Goal: Task Accomplishment & Management: Use online tool/utility

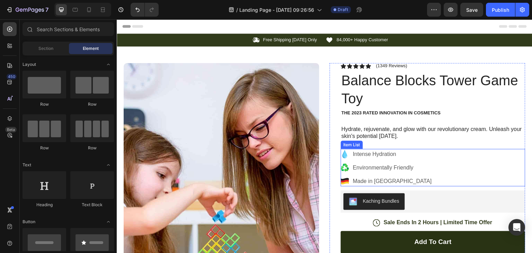
click at [364, 181] on p "Made in [GEOGRAPHIC_DATA]" at bounding box center [392, 181] width 79 height 8
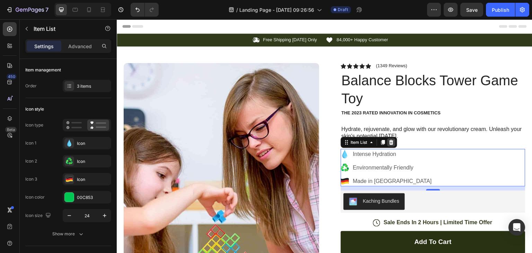
click at [389, 142] on icon at bounding box center [391, 142] width 4 height 5
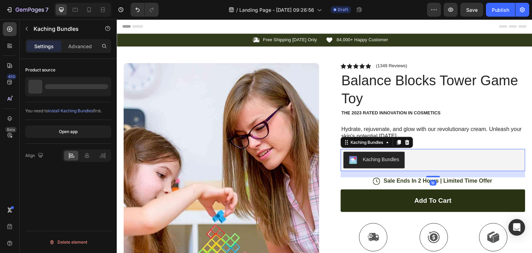
click at [379, 157] on div "Kaching Bundles" at bounding box center [381, 159] width 36 height 7
click at [406, 141] on icon at bounding box center [407, 142] width 4 height 5
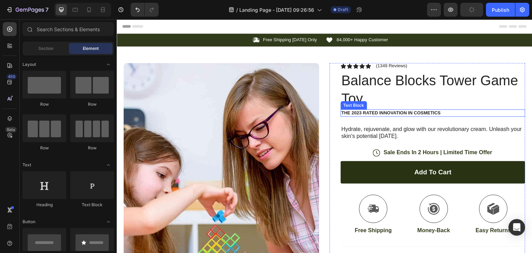
click at [393, 110] on p "The 2023 Rated Innovation in Cosmetics" at bounding box center [432, 113] width 183 height 6
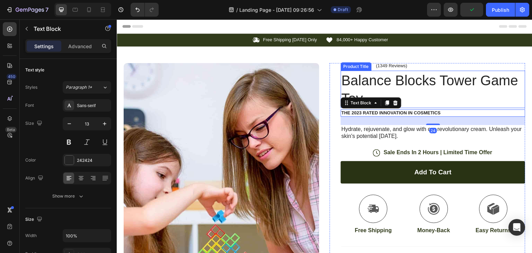
click at [436, 101] on h1 "Balance Blocks Tower Game Toy" at bounding box center [433, 89] width 184 height 37
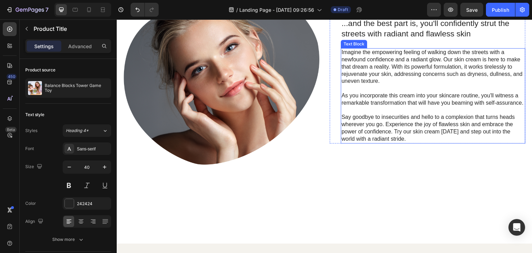
scroll to position [646, 0]
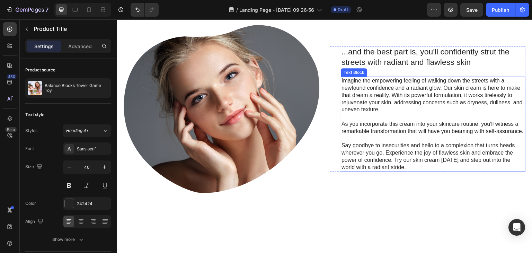
click at [435, 113] on p "Imagine the empowering feeling of walking down the streets with a newfound conf…" at bounding box center [432, 95] width 183 height 36
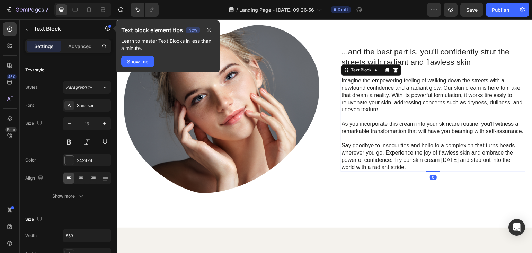
click at [435, 113] on p "Imagine the empowering feeling of walking down the streets with a newfound conf…" at bounding box center [432, 95] width 183 height 36
click at [208, 29] on icon "button" at bounding box center [209, 30] width 4 height 4
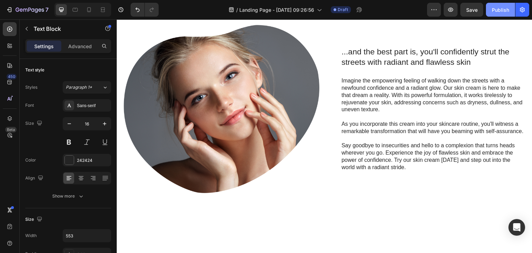
click at [499, 8] on div "Publish" at bounding box center [499, 9] width 17 height 7
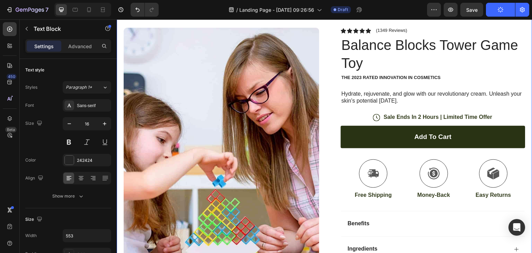
scroll to position [0, 0]
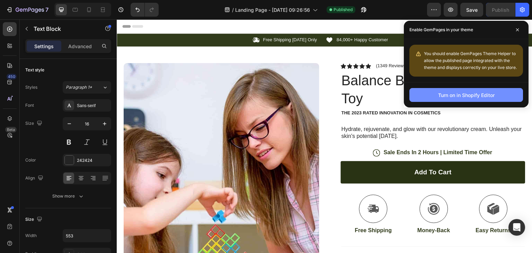
click at [451, 97] on div "Turn on in Shopify Editor" at bounding box center [466, 94] width 56 height 7
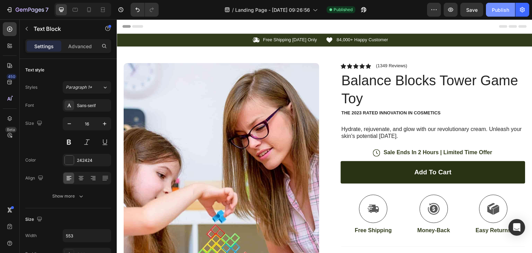
click at [495, 7] on div "Publish" at bounding box center [499, 9] width 17 height 7
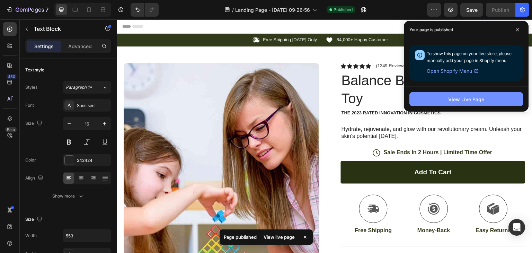
click at [464, 98] on div "View Live Page" at bounding box center [466, 99] width 36 height 7
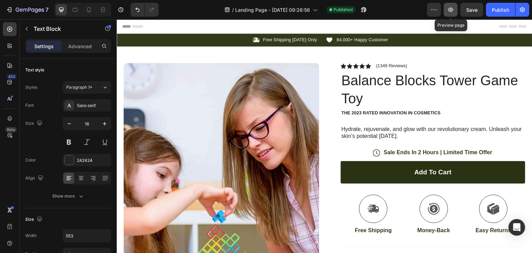
click at [453, 10] on icon "button" at bounding box center [450, 9] width 7 height 7
